Goal: Navigation & Orientation: Find specific page/section

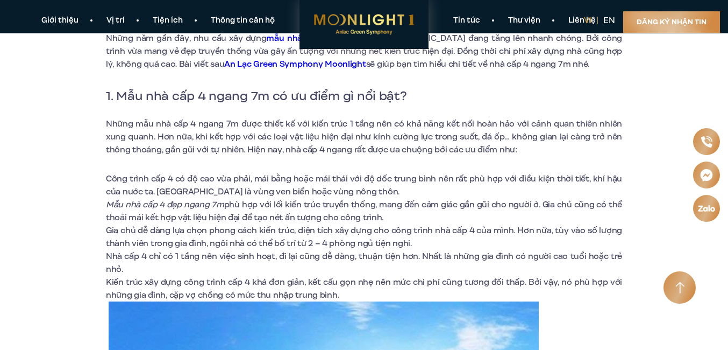
scroll to position [269, 0]
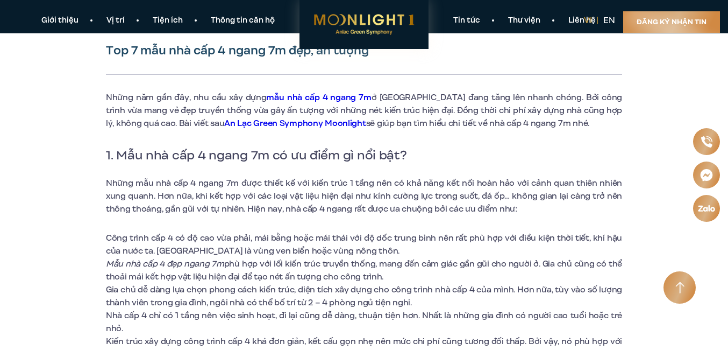
click at [535, 22] on link "Thư viện" at bounding box center [524, 20] width 60 height 11
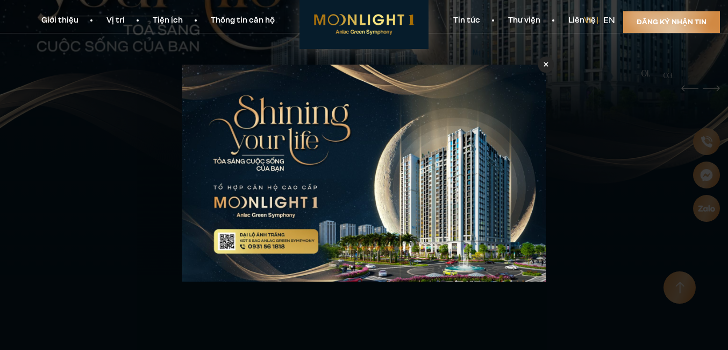
scroll to position [269, 0]
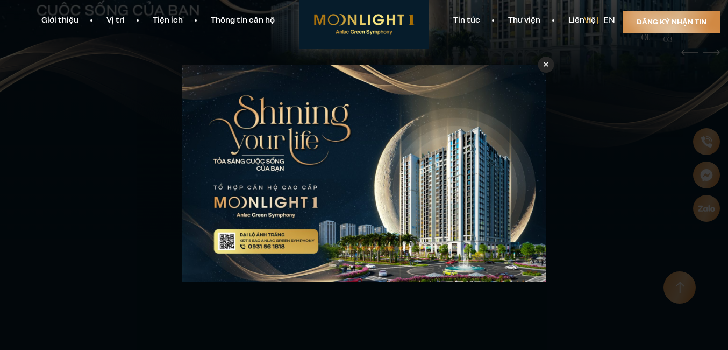
click at [543, 65] on div at bounding box center [547, 64] width 16 height 16
